Goal: Information Seeking & Learning: Learn about a topic

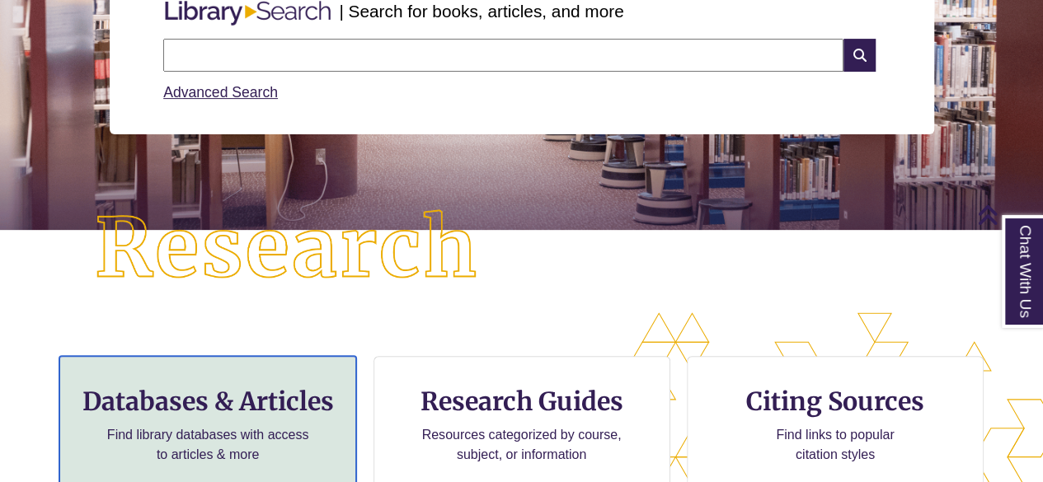
click at [164, 394] on h3 "Databases & Articles" at bounding box center [207, 401] width 269 height 31
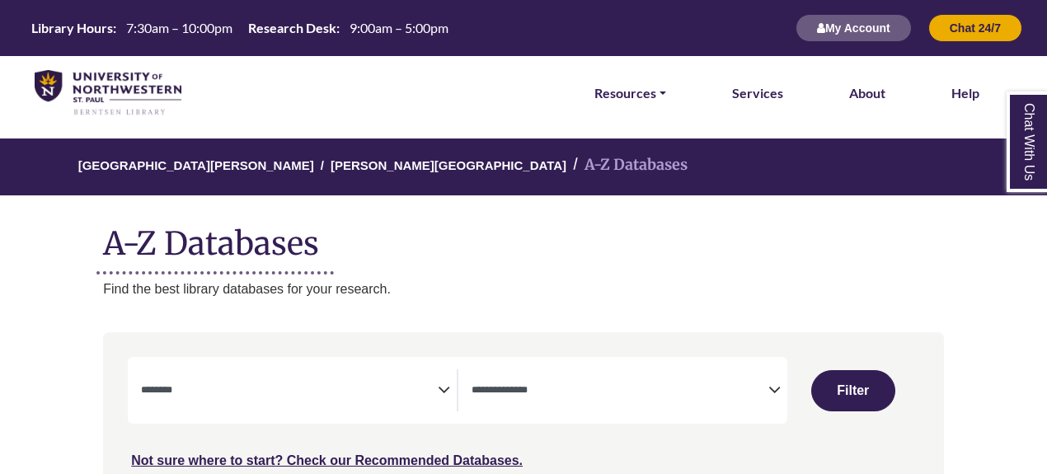
select select "Database Subject Filter"
select select "Database Types Filter"
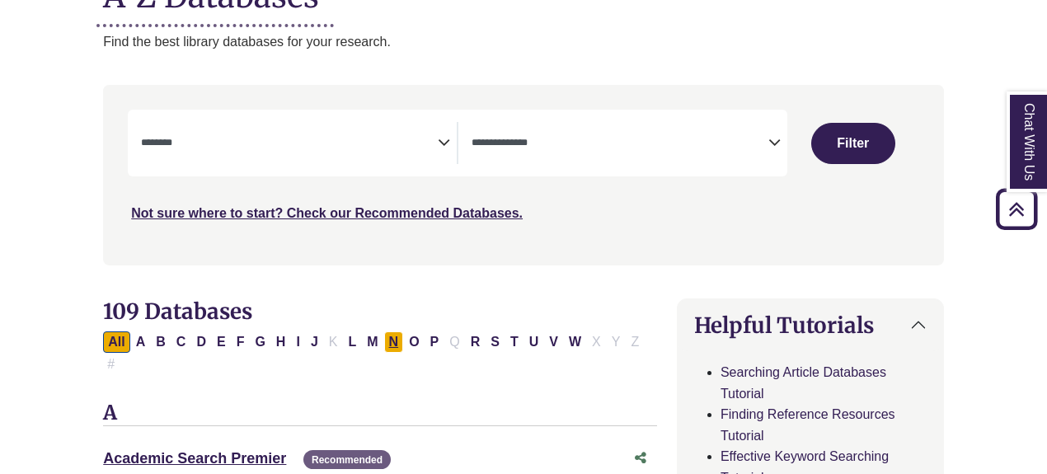
click at [391, 342] on button "N" at bounding box center [394, 341] width 20 height 21
select select "Database Subject Filter"
select select "Database Types Filter"
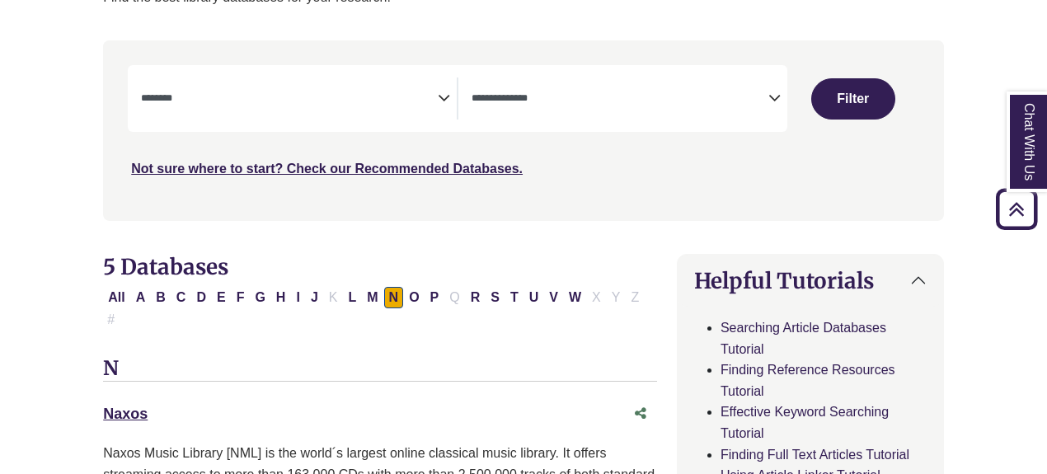
scroll to position [330, 0]
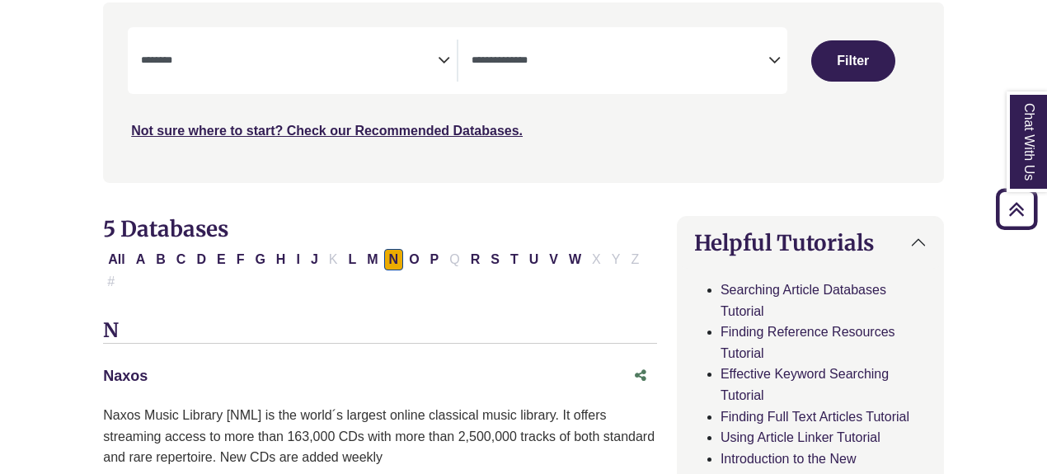
click at [117, 368] on link "Naxos This link opens in a new window" at bounding box center [125, 376] width 45 height 16
